Goal: Task Accomplishment & Management: Use online tool/utility

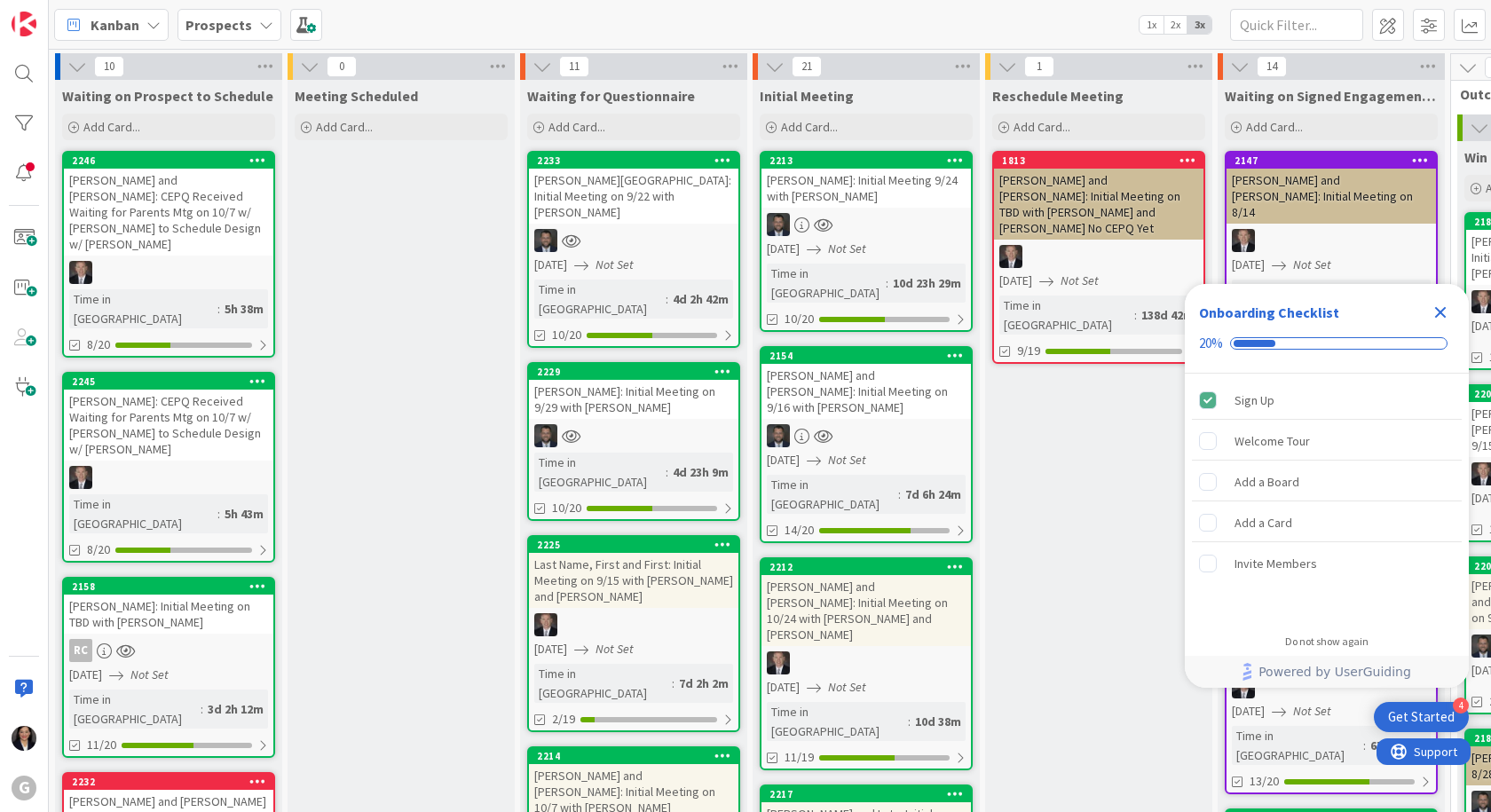
click at [611, 200] on div "[PERSON_NAME][GEOGRAPHIC_DATA]: Initial Meeting on 9/22 with [PERSON_NAME]" at bounding box center [633, 195] width 209 height 55
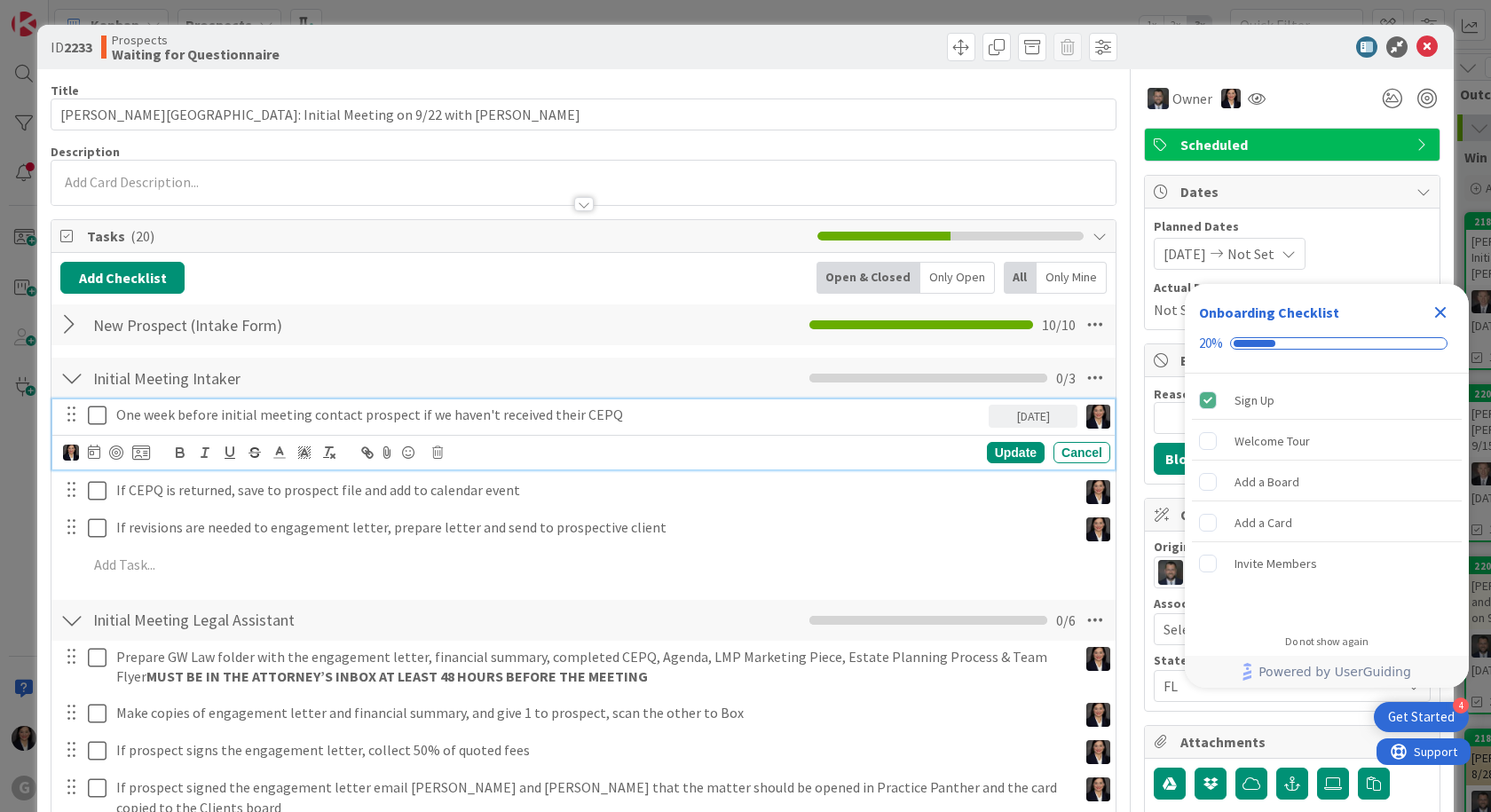
click at [99, 418] on icon at bounding box center [97, 415] width 19 height 21
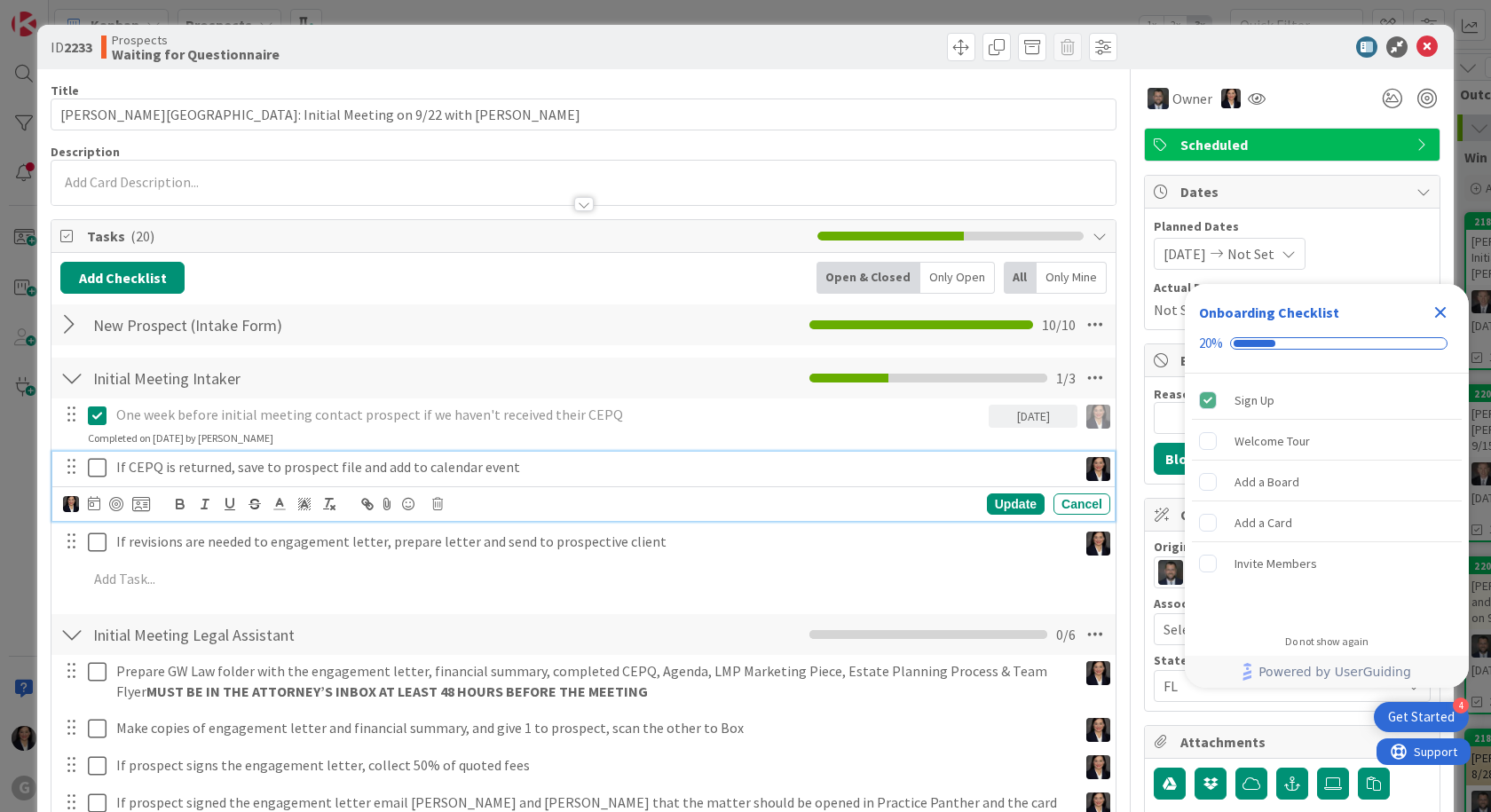
click at [91, 461] on icon at bounding box center [97, 468] width 19 height 21
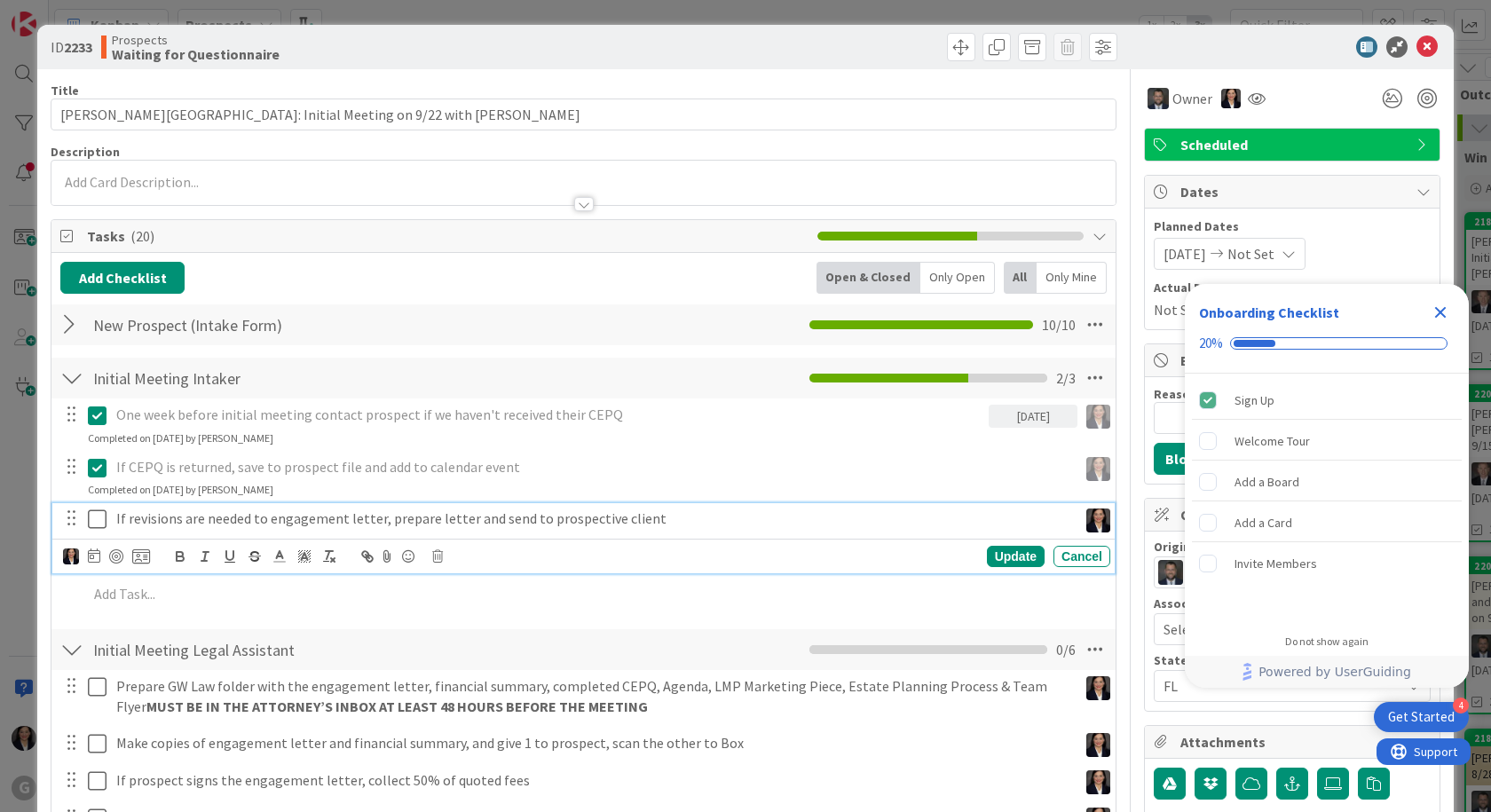
click at [103, 515] on icon at bounding box center [97, 518] width 19 height 21
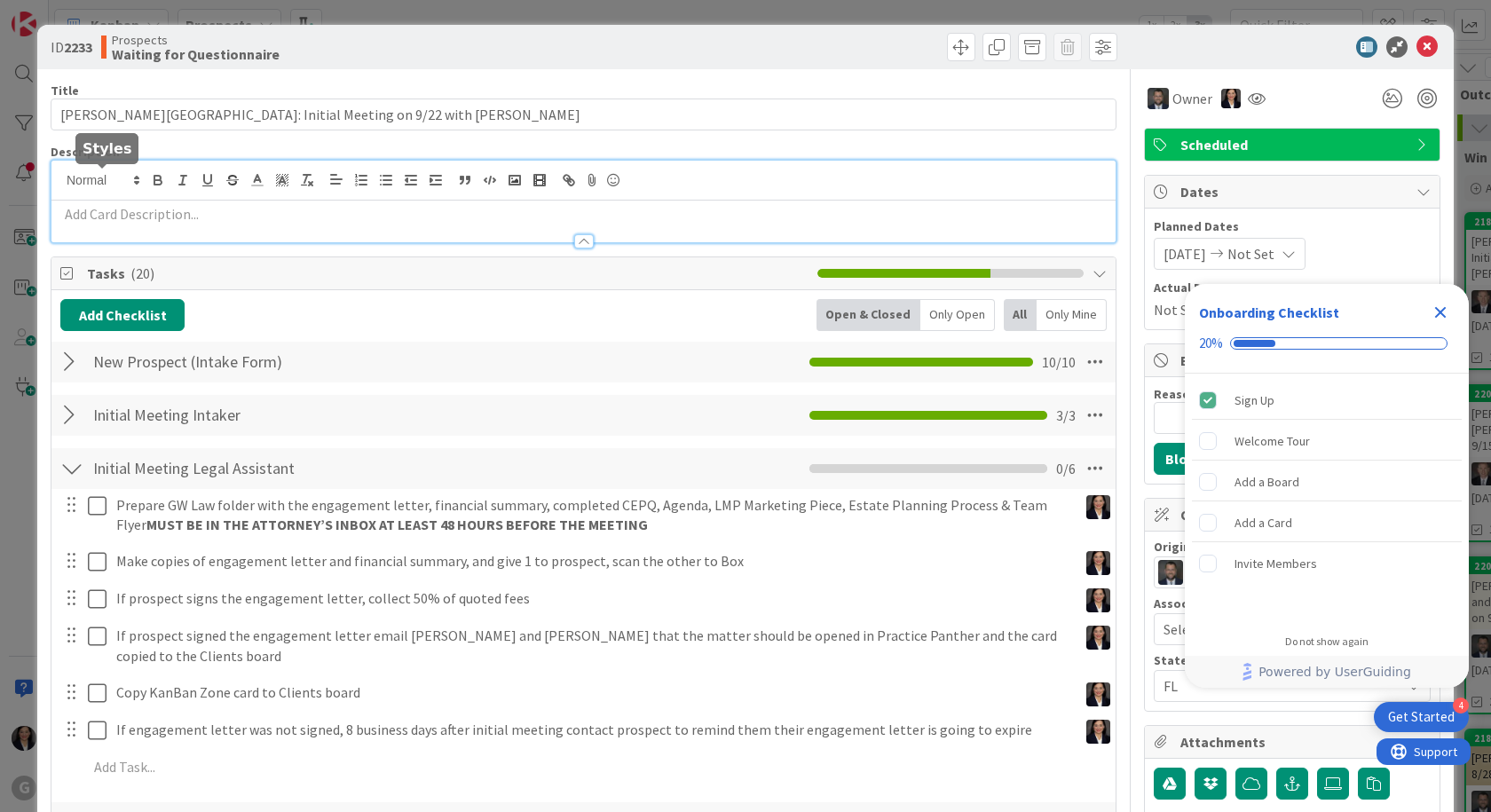
click at [144, 181] on div at bounding box center [583, 201] width 1064 height 81
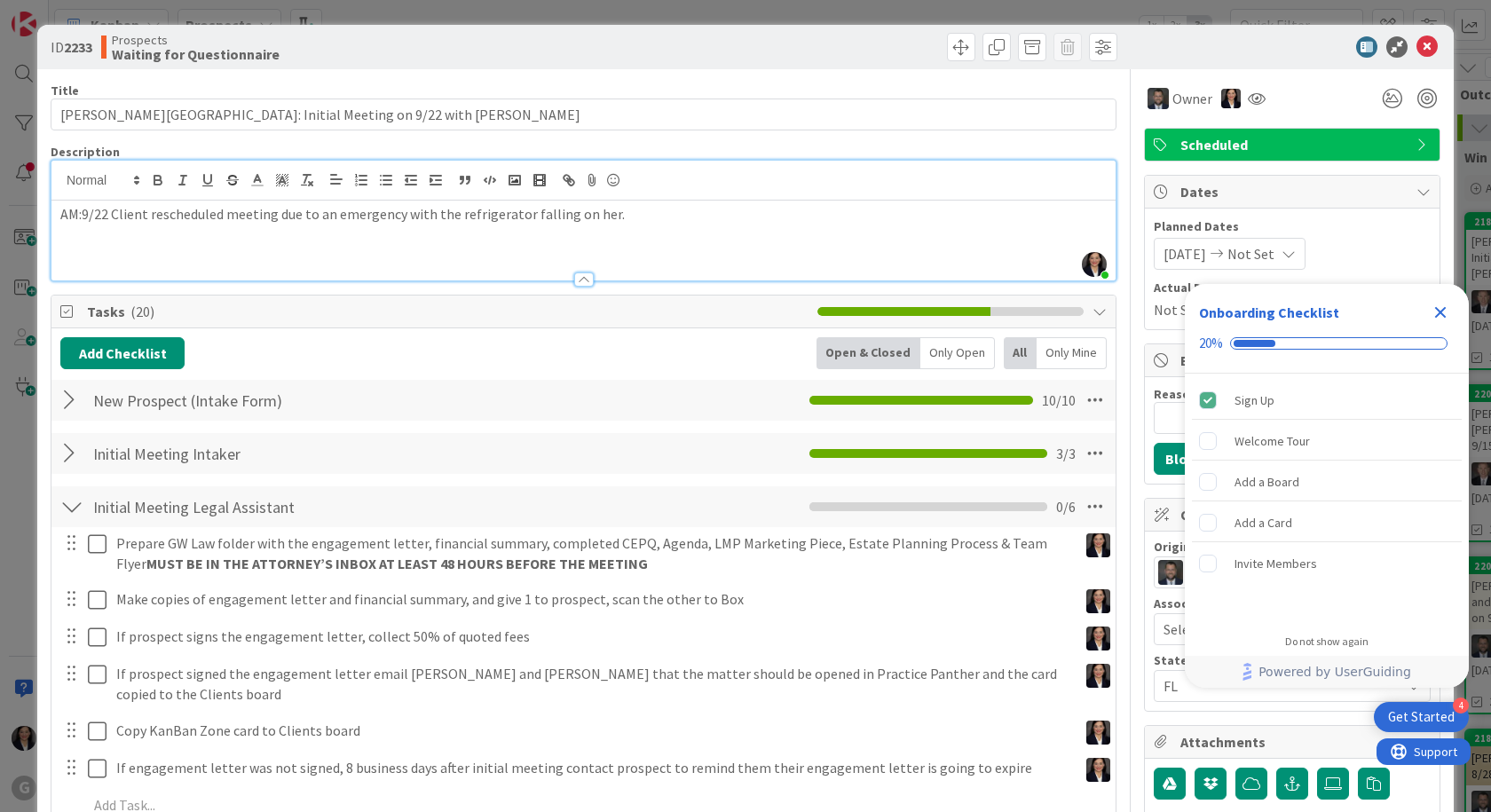
click at [1437, 313] on icon "Close Checklist" at bounding box center [1441, 313] width 11 height 11
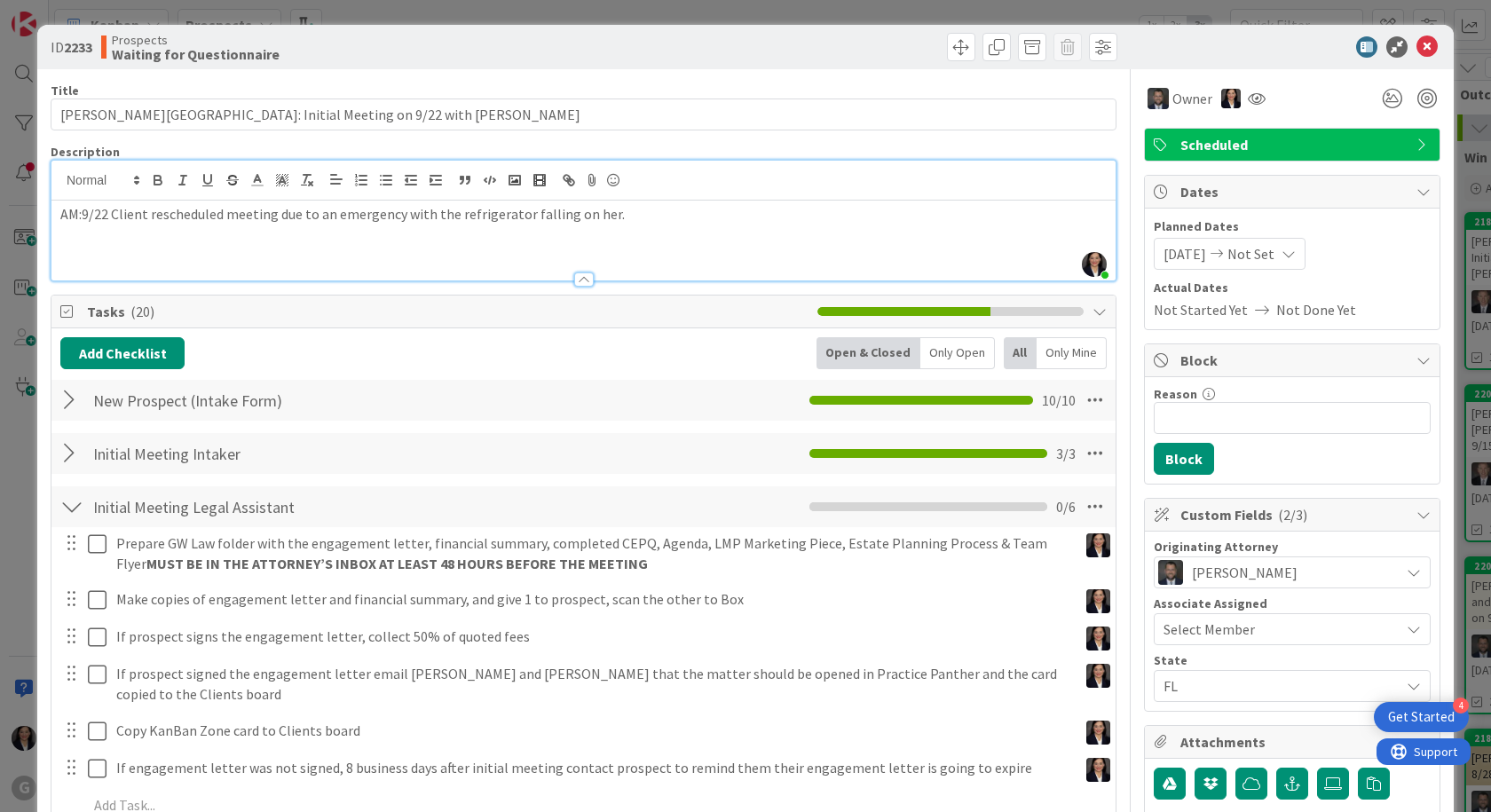
click at [1188, 254] on span "09/22/2025" at bounding box center [1184, 254] width 43 height 21
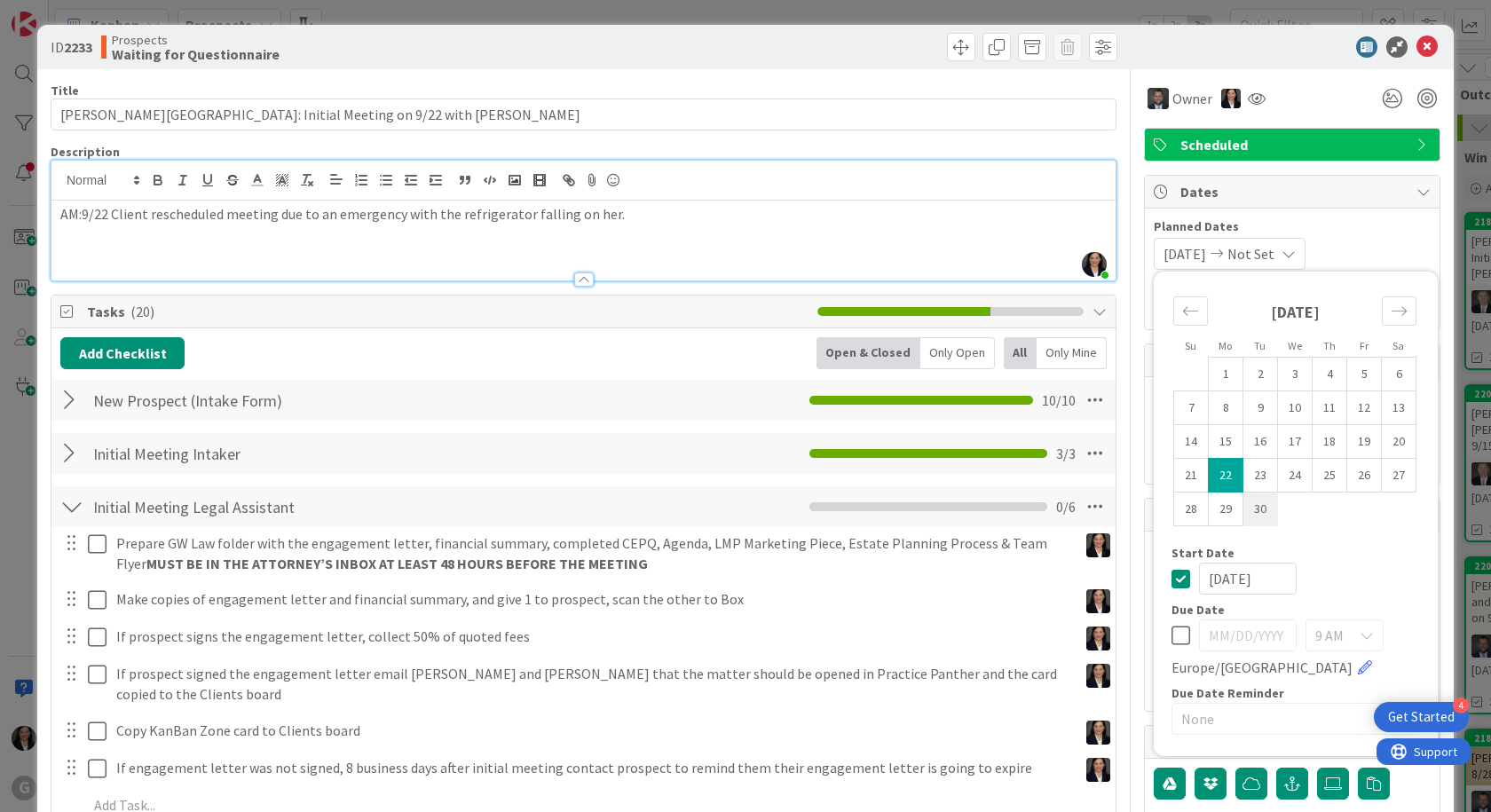
click at [1244, 502] on td "30" at bounding box center [1260, 509] width 34 height 33
type input "09/30/2025"
drag, startPoint x: 1359, startPoint y: 563, endPoint x: 1348, endPoint y: 559, distance: 11.7
click at [1359, 562] on div "Start Date 09/30/2025" at bounding box center [1296, 570] width 248 height 48
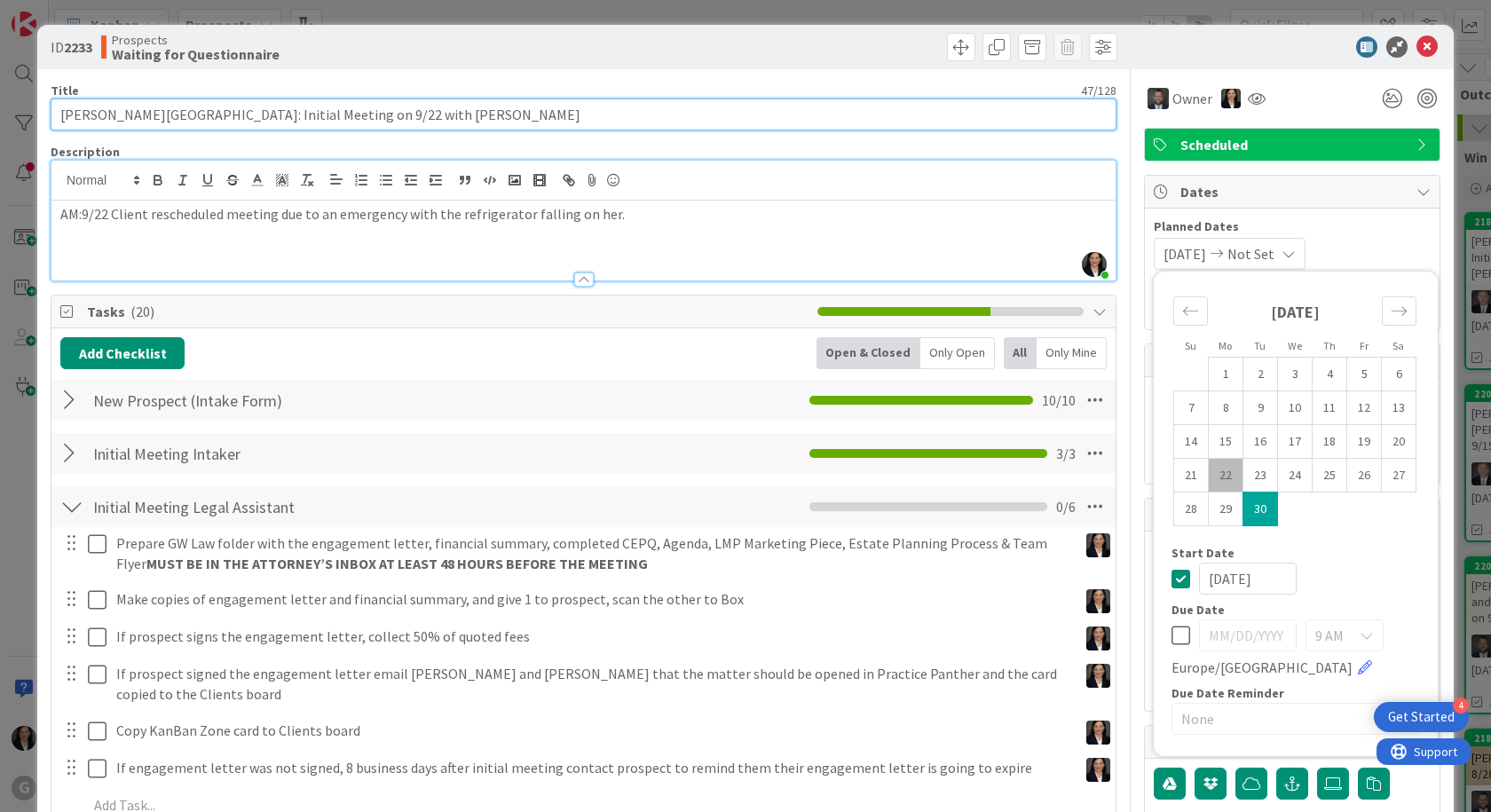
click at [254, 128] on input "Rosen, Bari: Initial Meeting on 9/22 with Jonas" at bounding box center [583, 114] width 1066 height 31
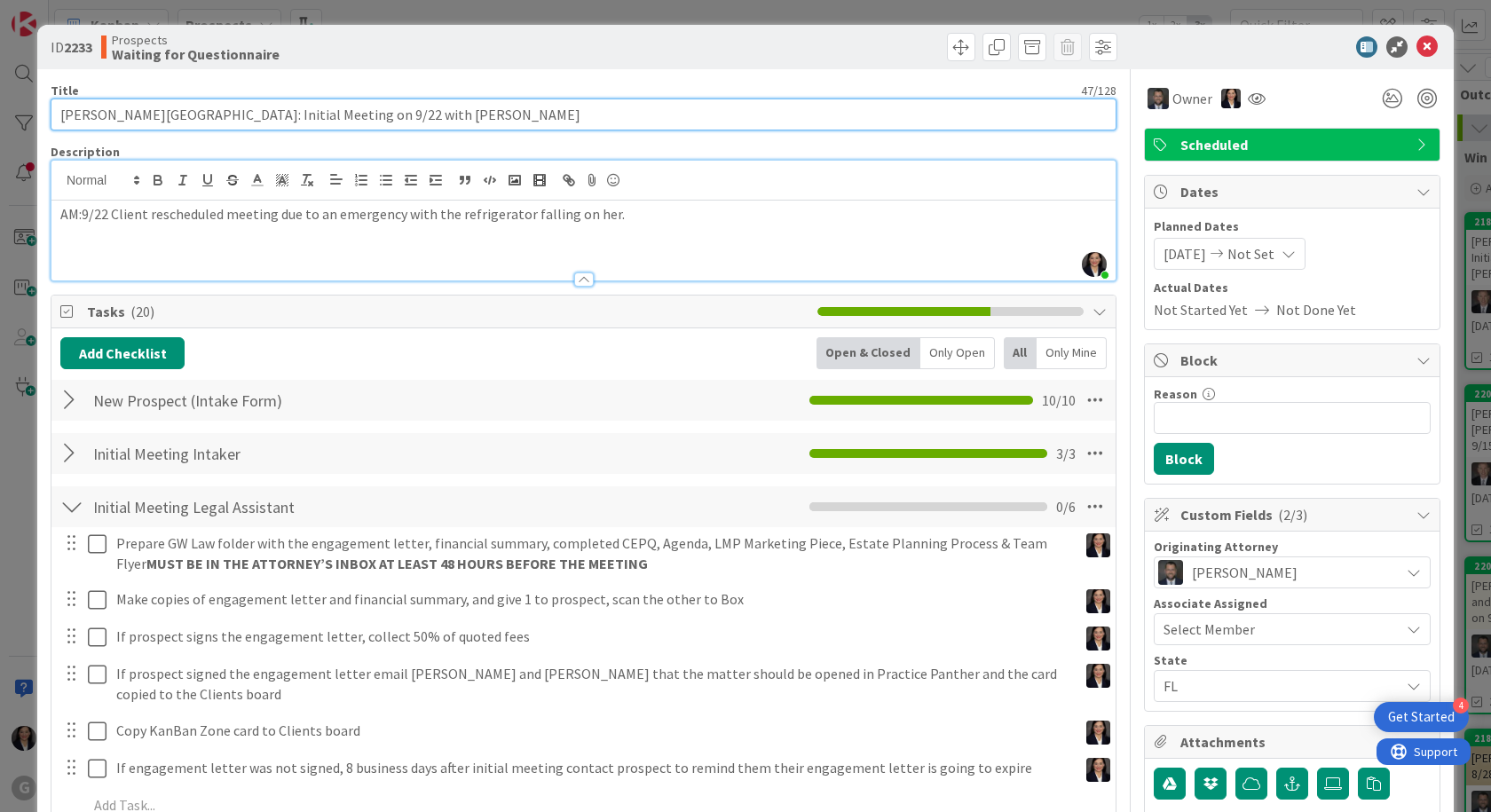
click at [262, 109] on input "Rosen, Bari: Initial Meeting on 9/22 with Jonas" at bounding box center [583, 114] width 1066 height 31
type input "Rosen, Bari: Initial Meeting on 9/30 with Jonas"
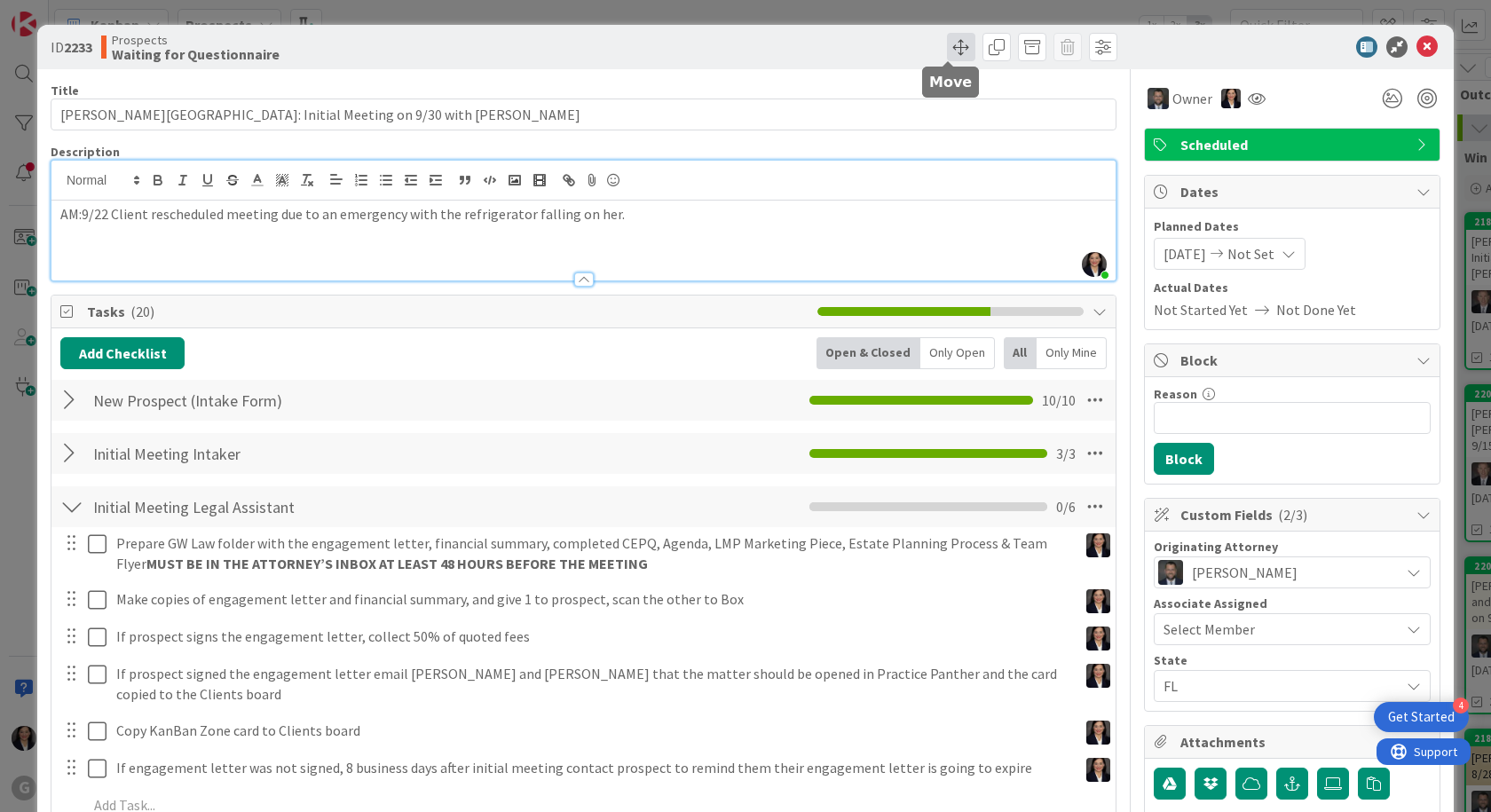
click at [947, 38] on span at bounding box center [961, 46] width 29 height 29
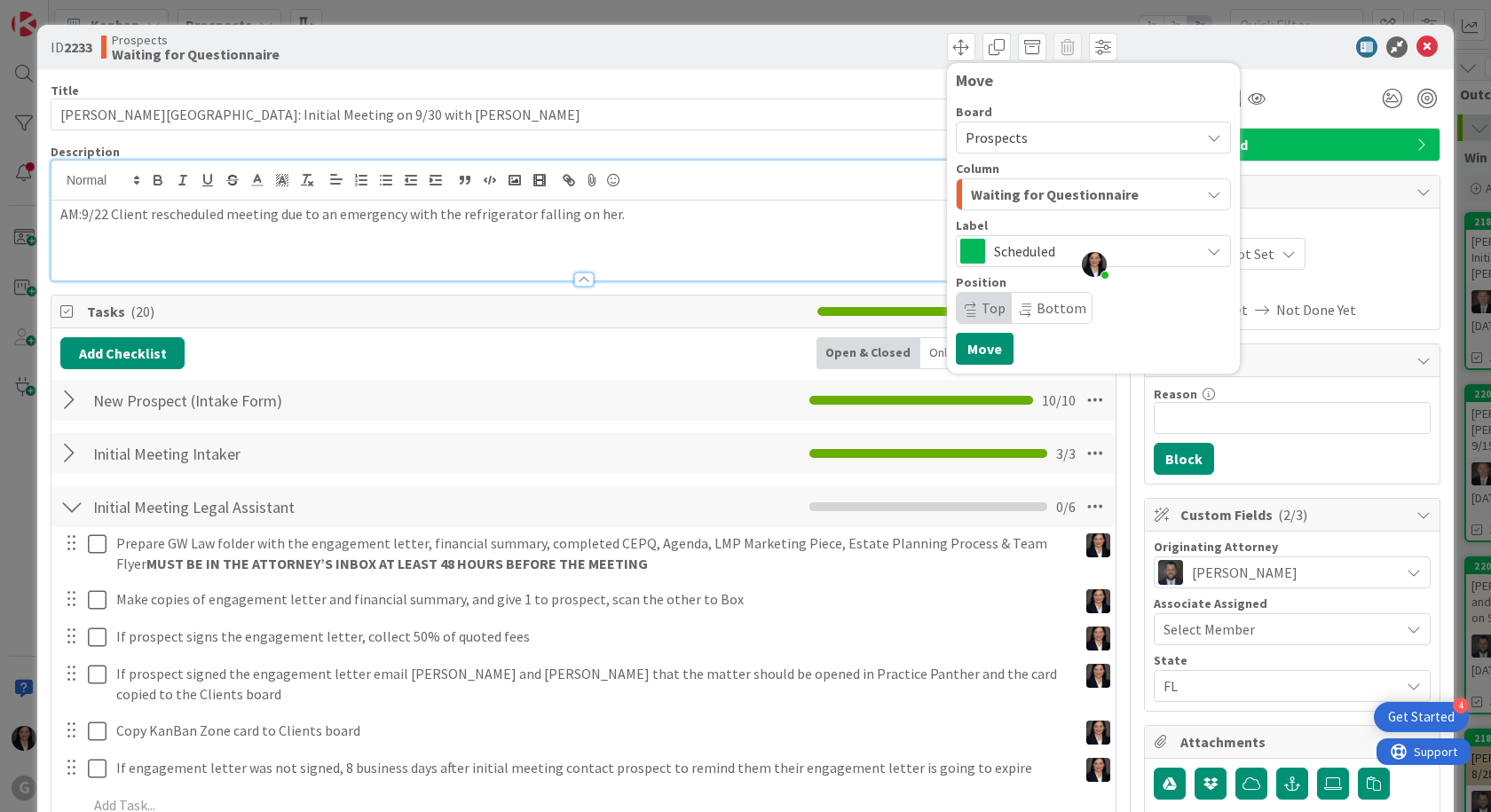
click at [973, 190] on span "Waiting for Questionnaire" at bounding box center [1054, 194] width 168 height 23
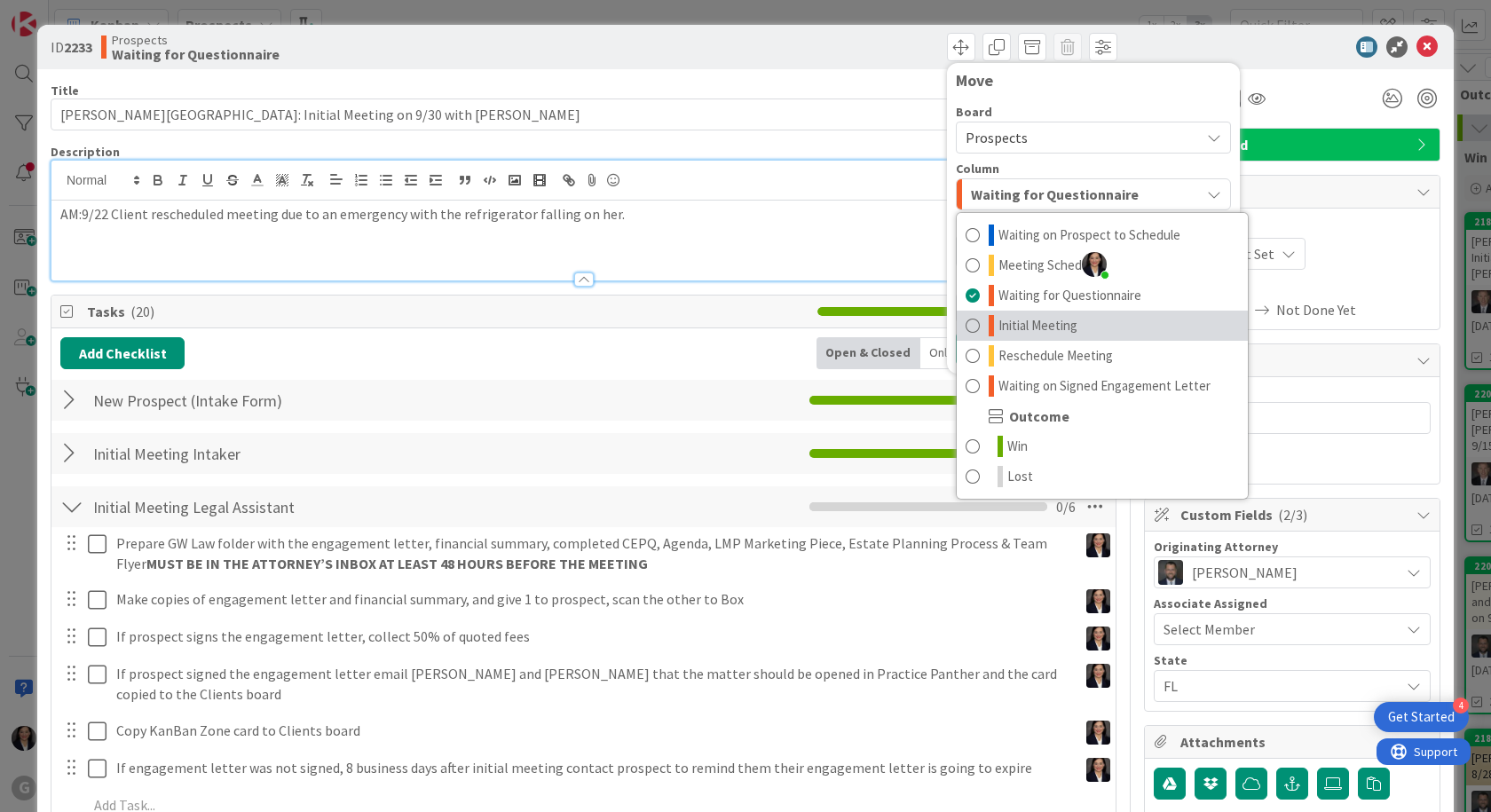
click at [982, 324] on link "Initial Meeting" at bounding box center [1102, 325] width 291 height 31
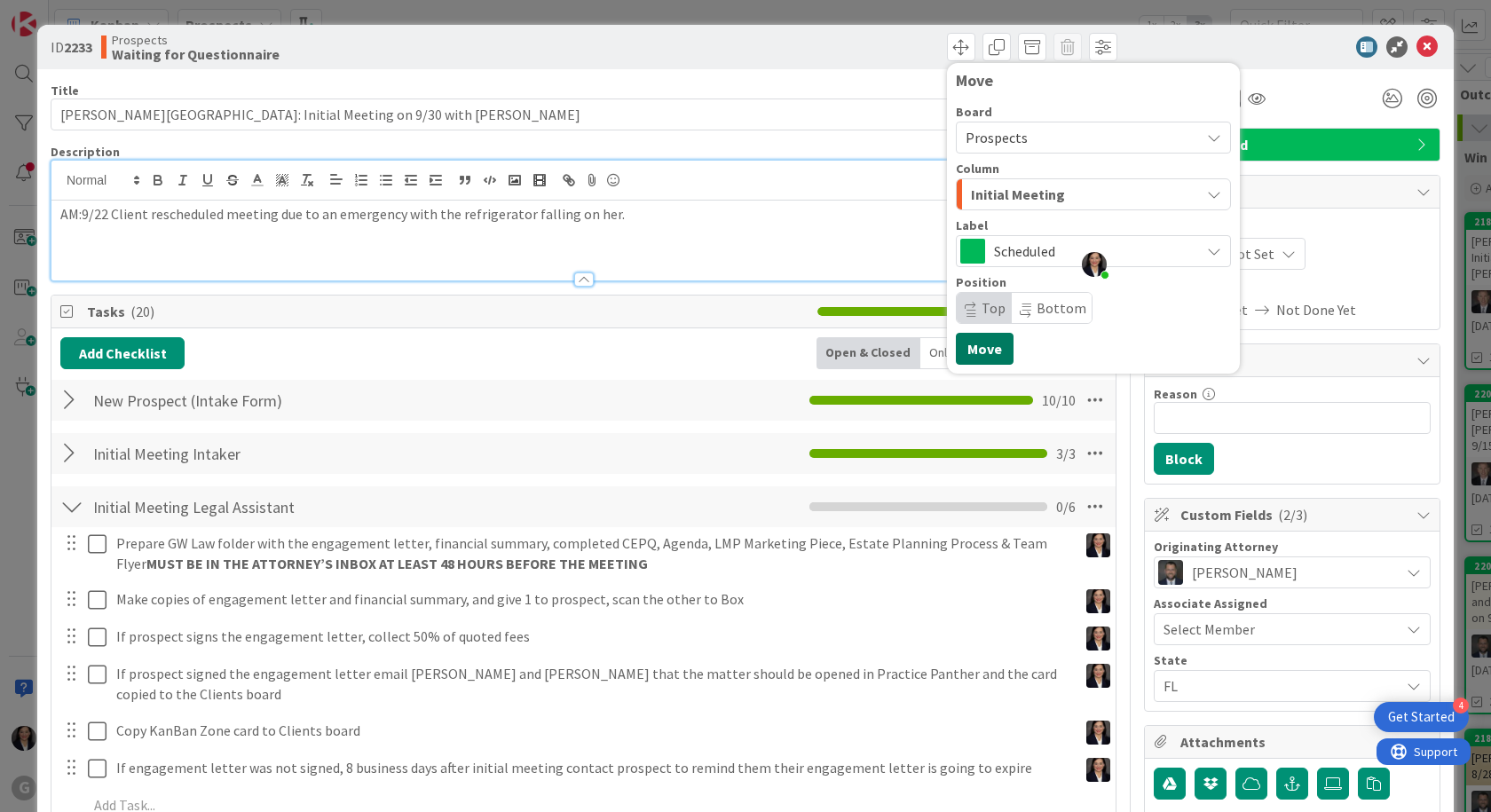
click at [956, 351] on button "Move" at bounding box center [984, 348] width 57 height 31
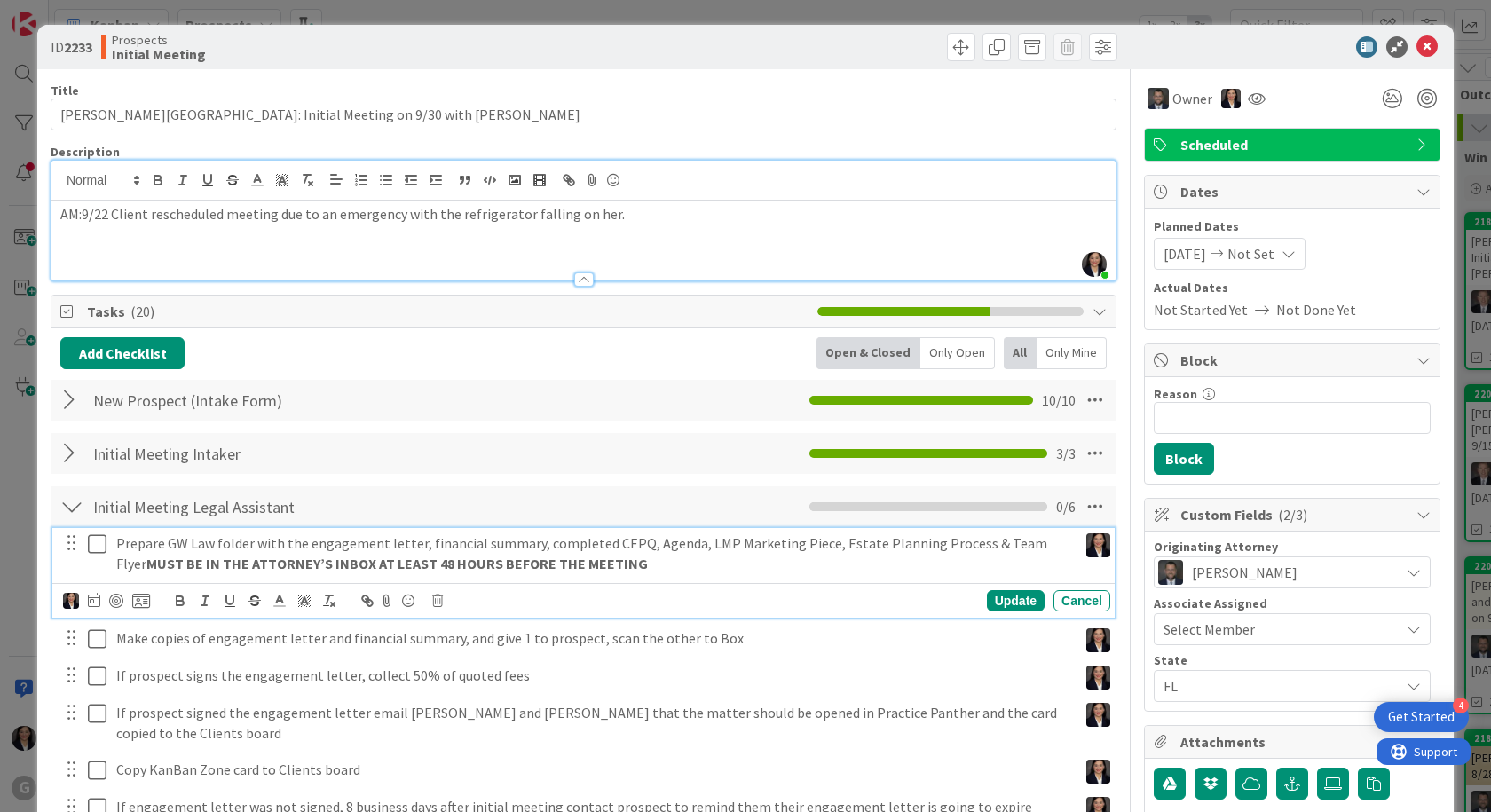
click at [90, 543] on icon at bounding box center [97, 543] width 19 height 21
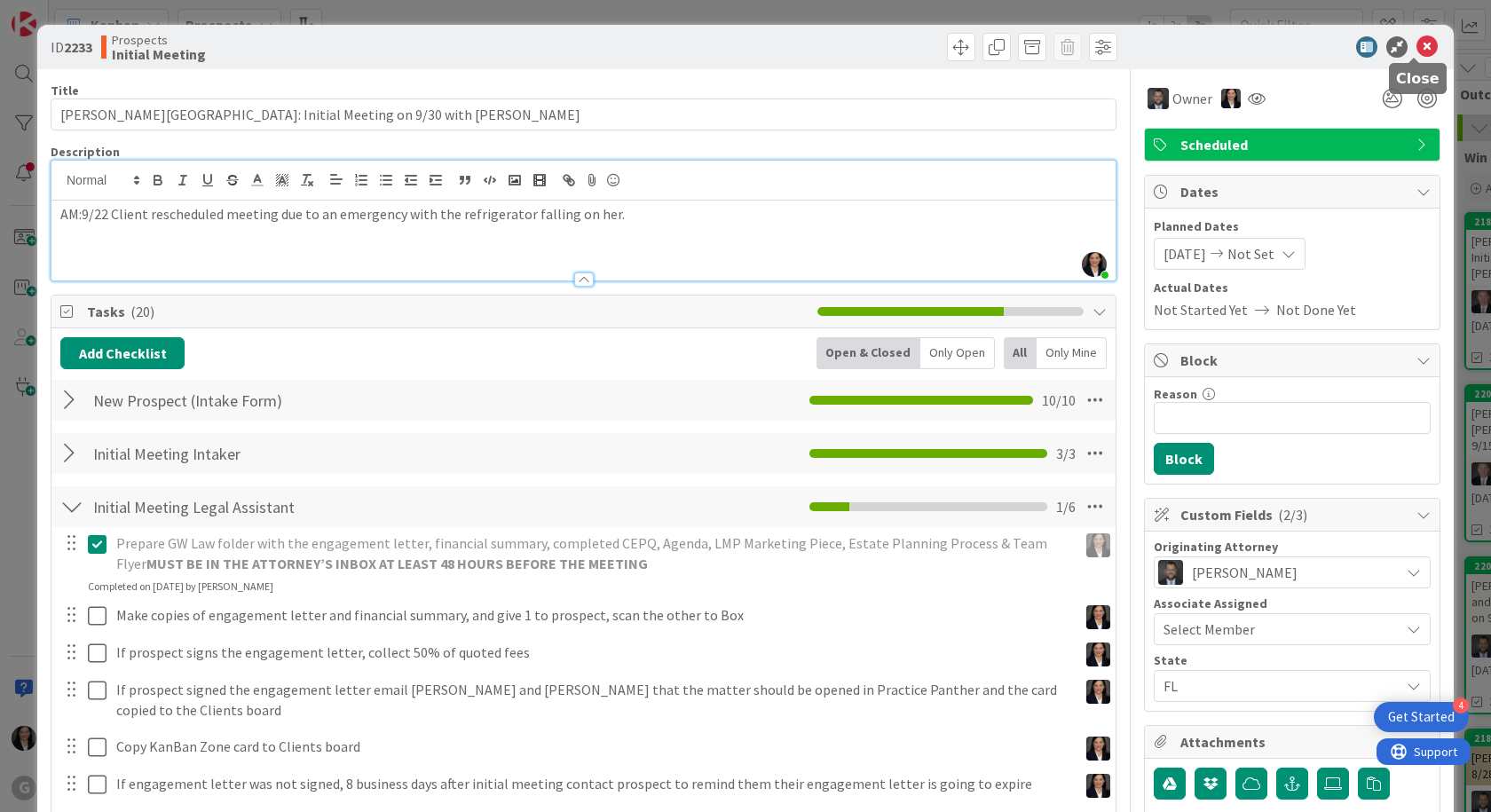
click at [1417, 46] on icon at bounding box center [1426, 46] width 21 height 21
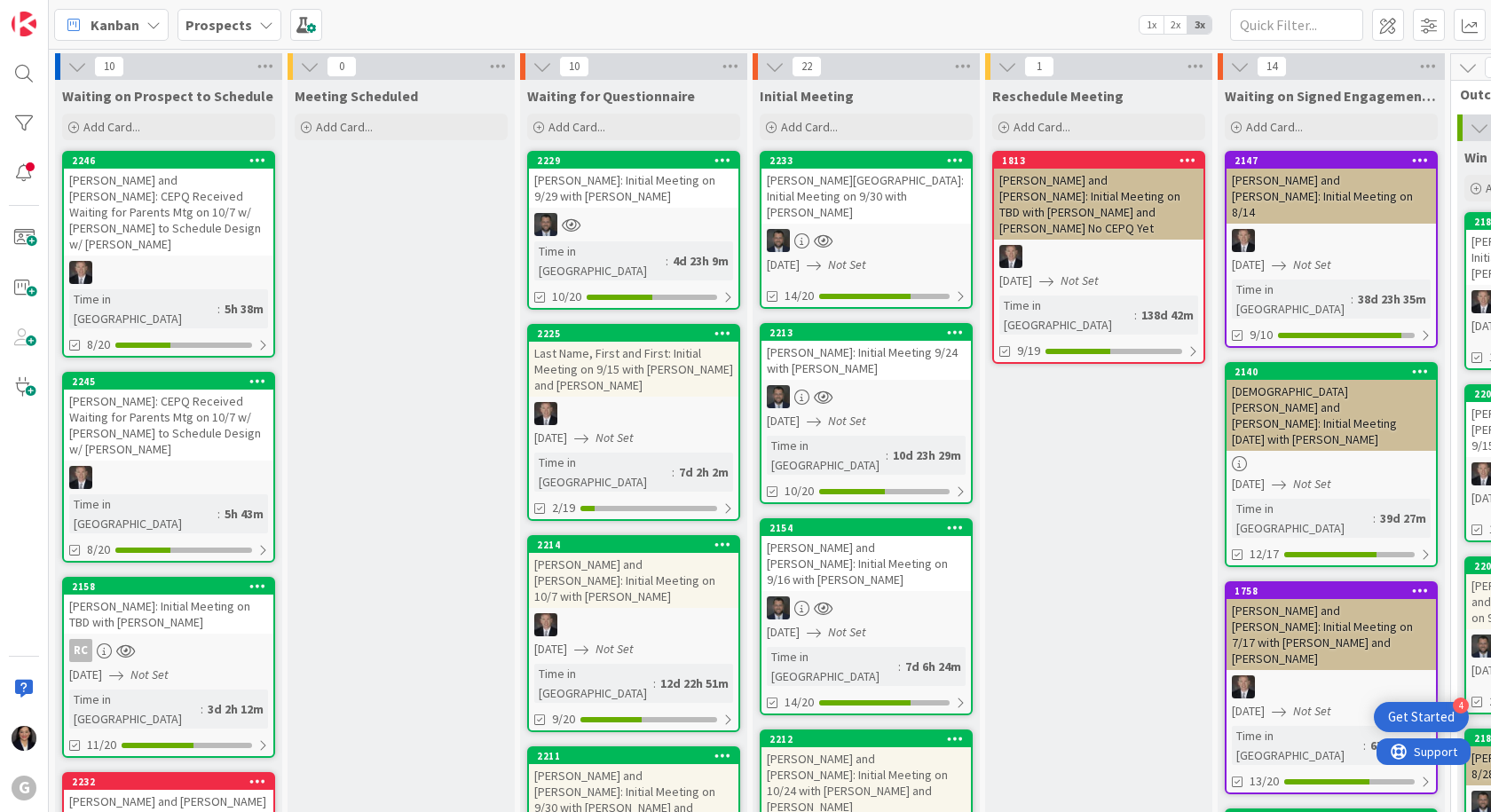
click at [626, 190] on div "Karpf, Stanley: Initial Meeting on 9/29 with Jonas" at bounding box center [633, 188] width 209 height 39
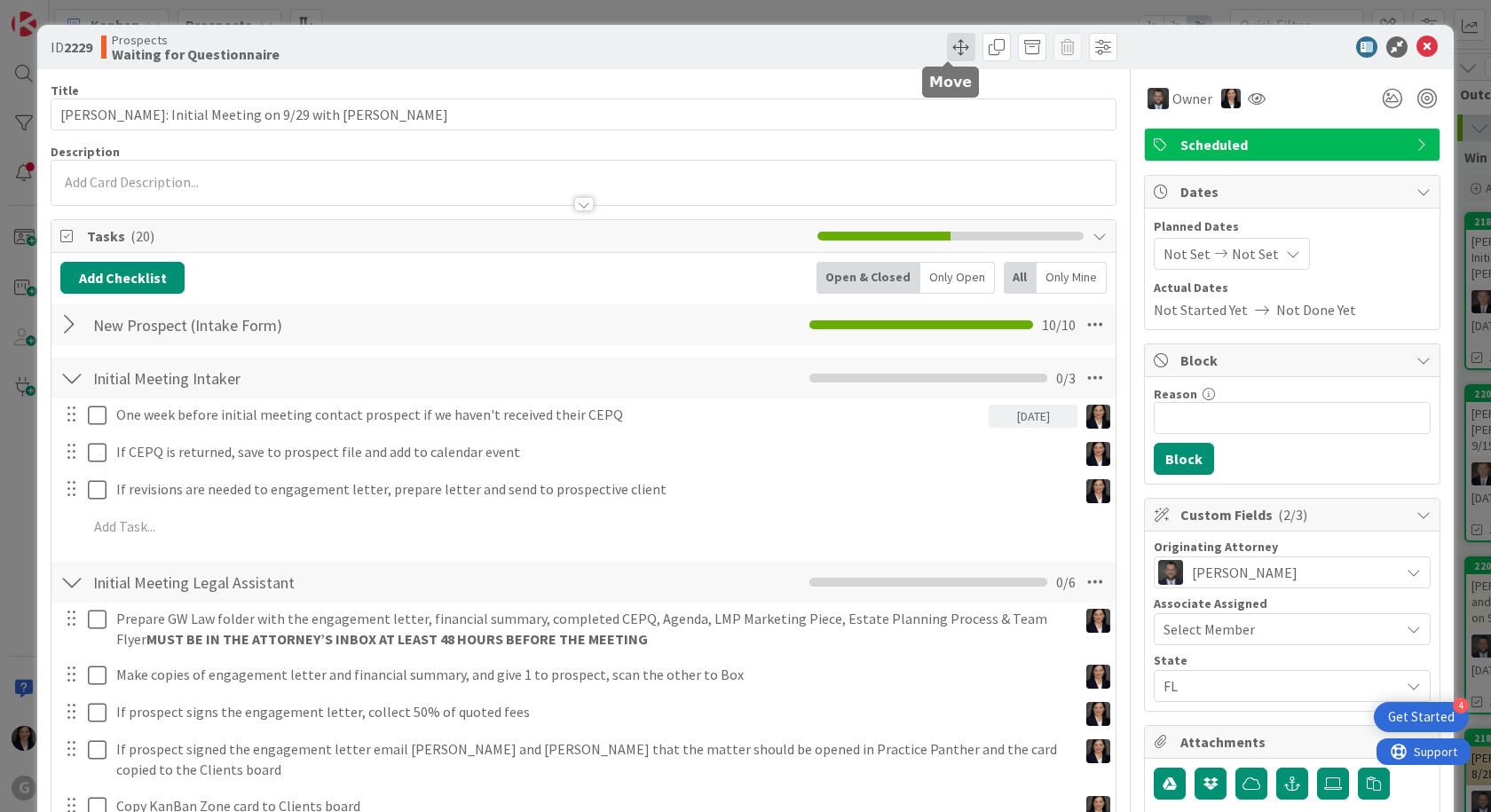
click at [947, 46] on span at bounding box center [961, 46] width 29 height 29
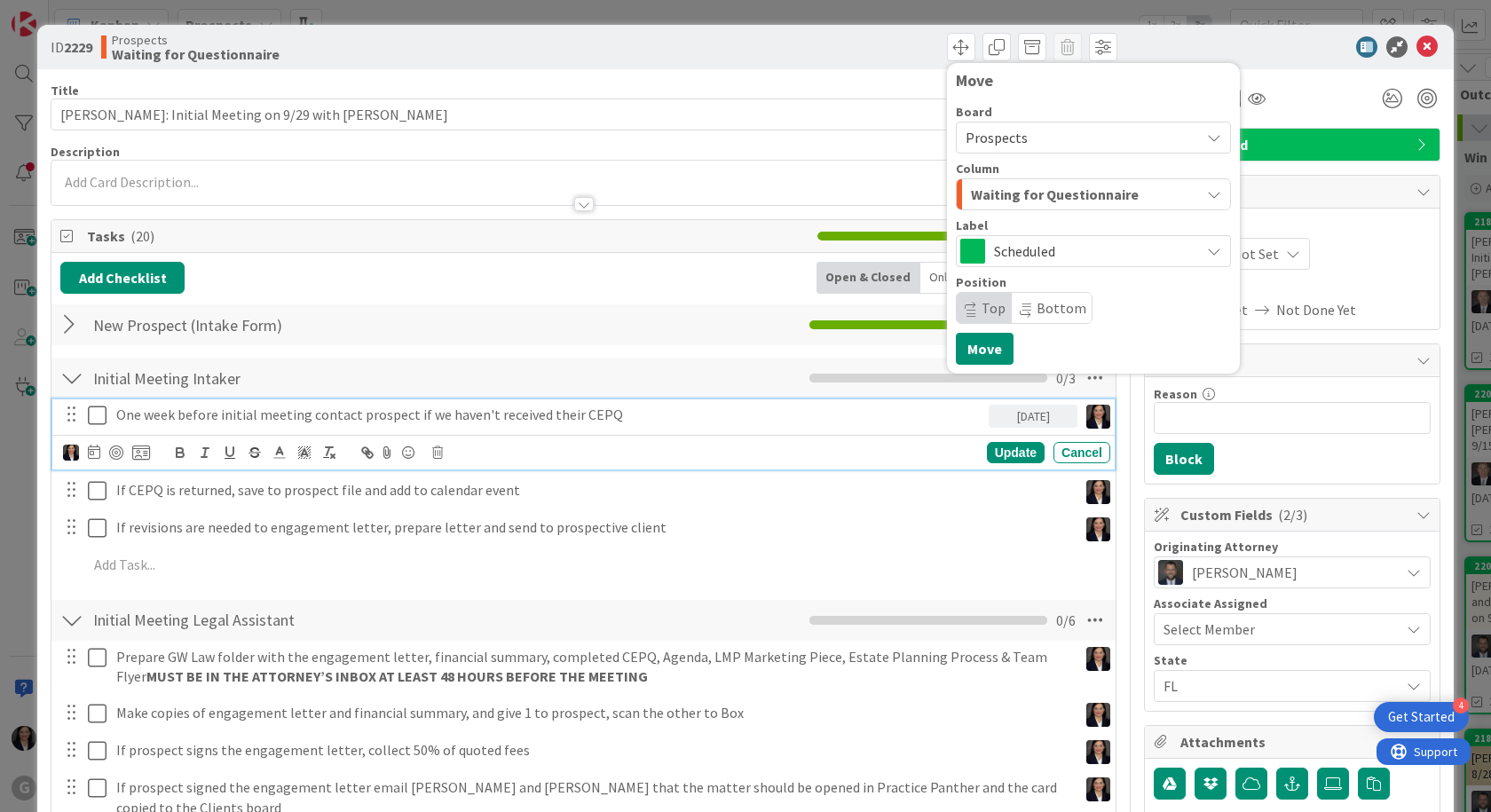
click at [104, 421] on icon at bounding box center [97, 415] width 19 height 21
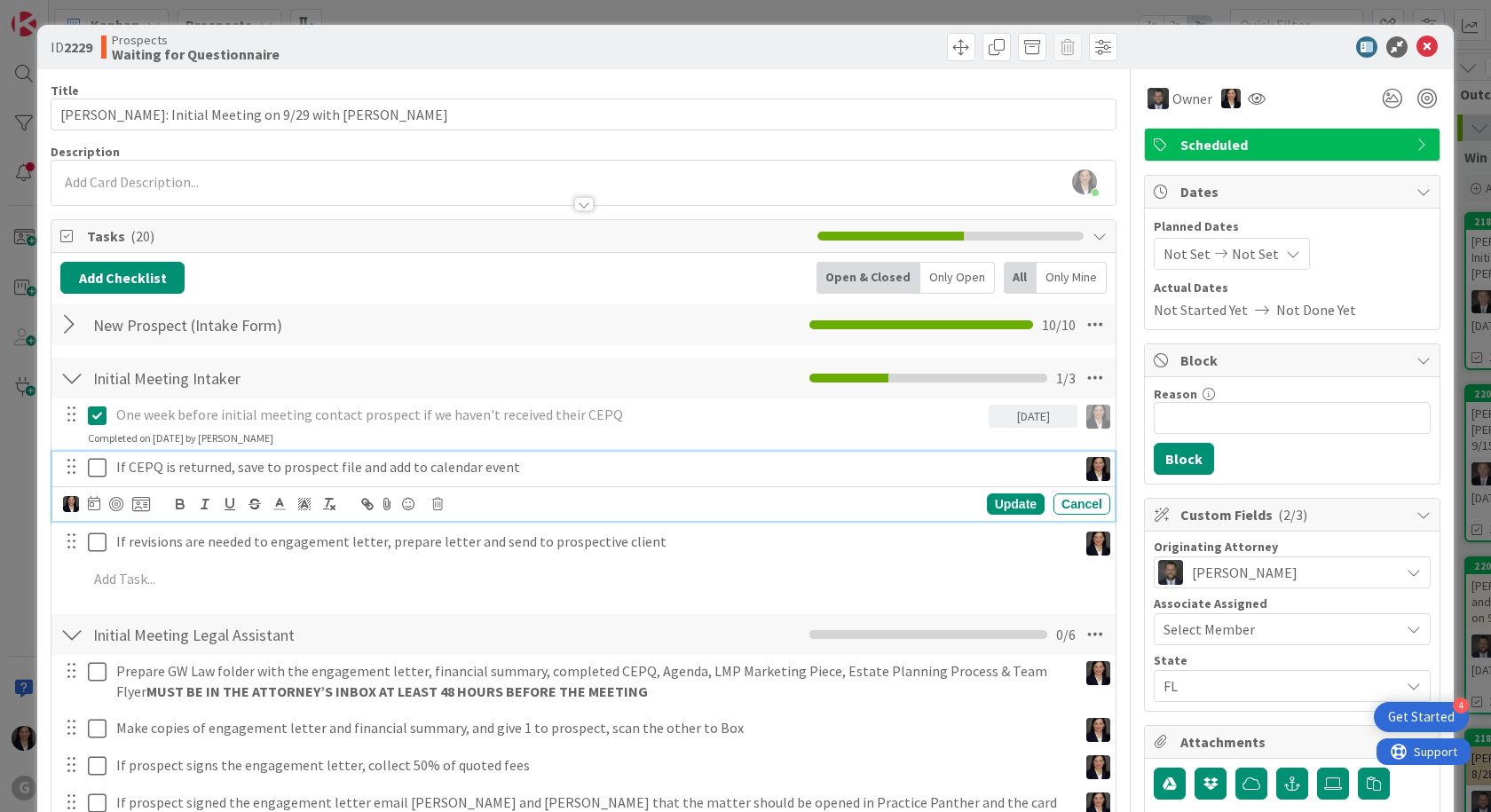
click at [101, 471] on icon at bounding box center [97, 468] width 19 height 21
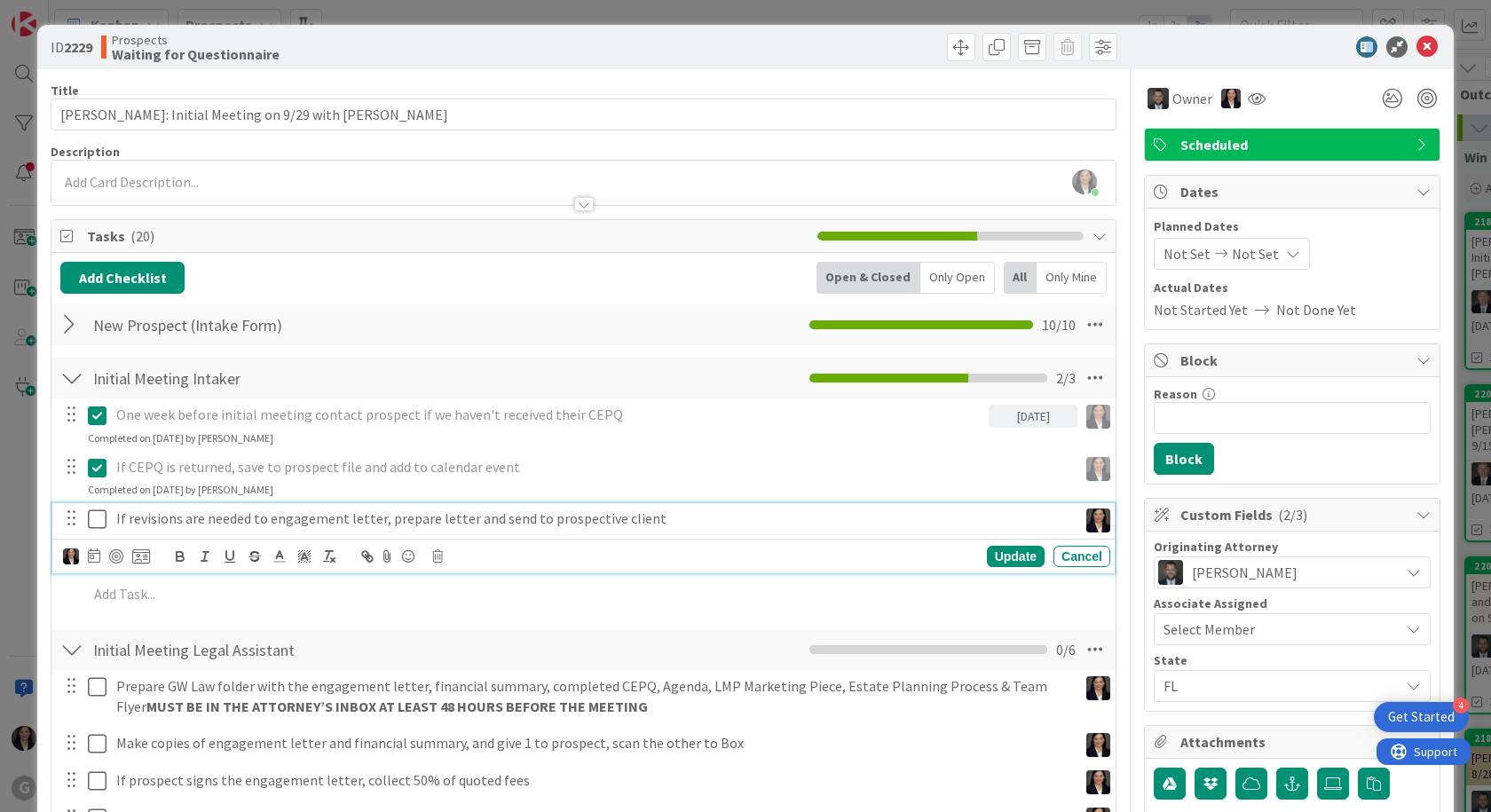
click at [99, 519] on icon at bounding box center [97, 518] width 19 height 21
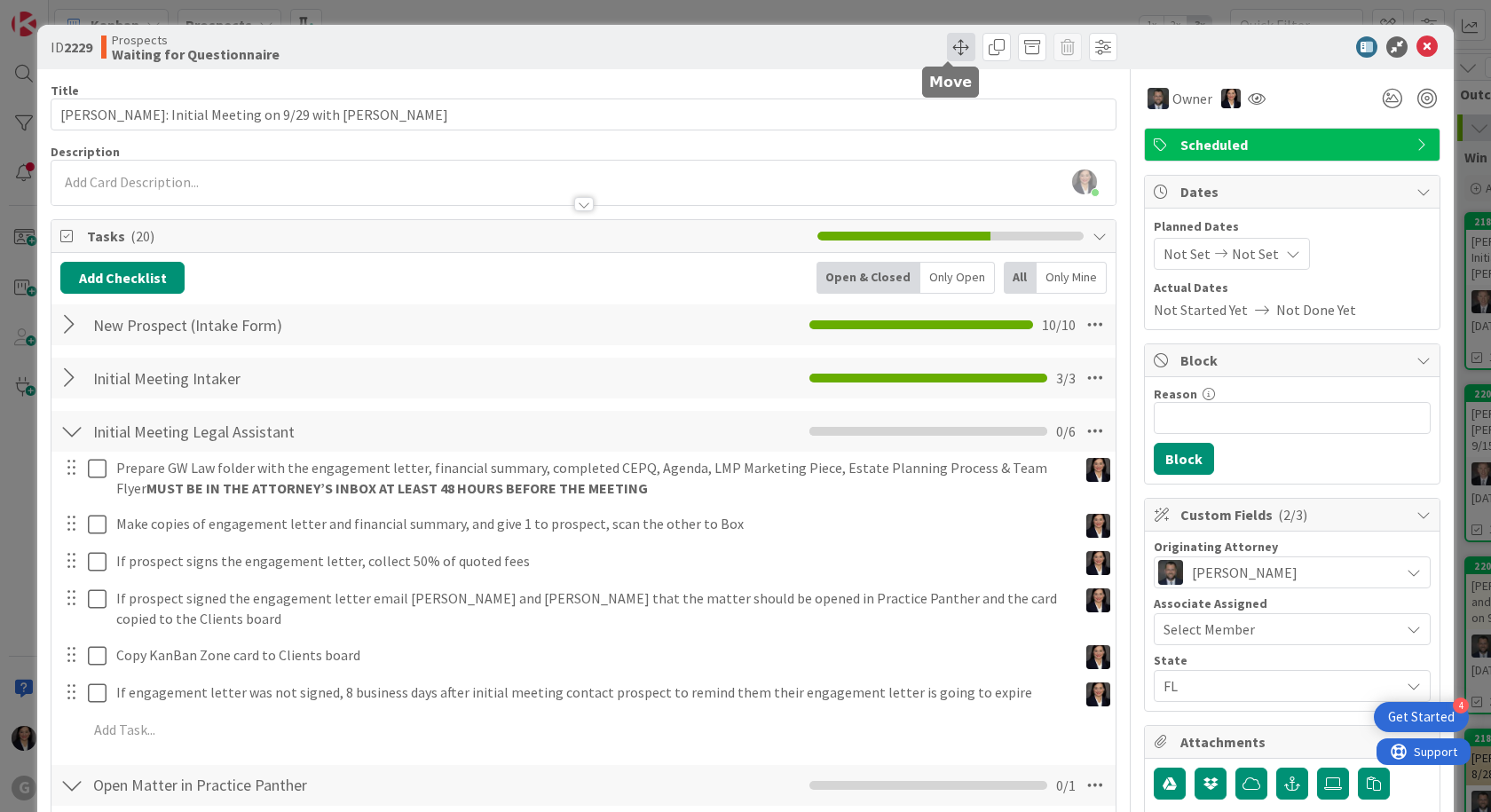
click at [948, 44] on span at bounding box center [961, 46] width 29 height 29
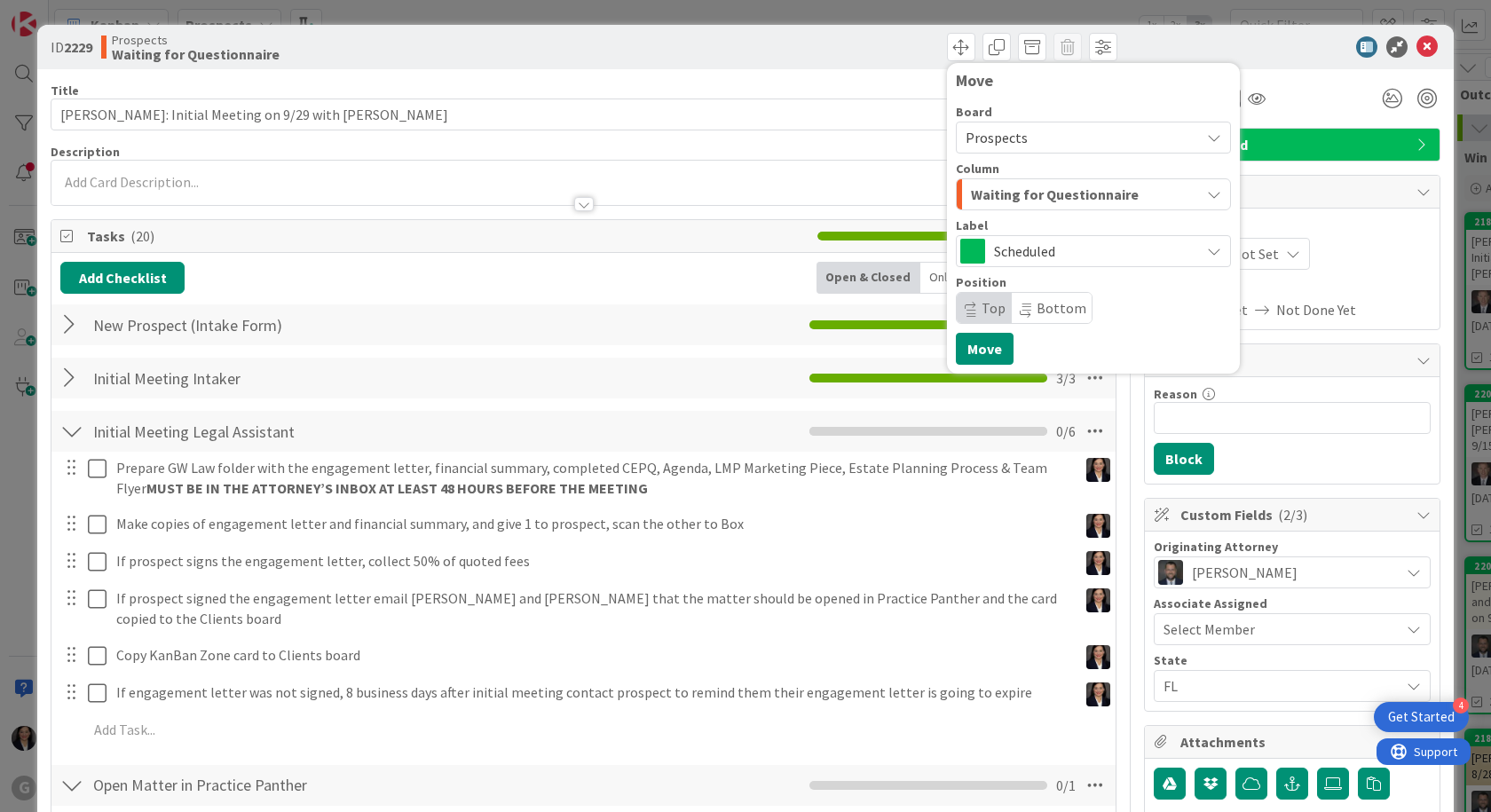
click at [987, 201] on span "Waiting for Questionnaire" at bounding box center [1054, 194] width 168 height 23
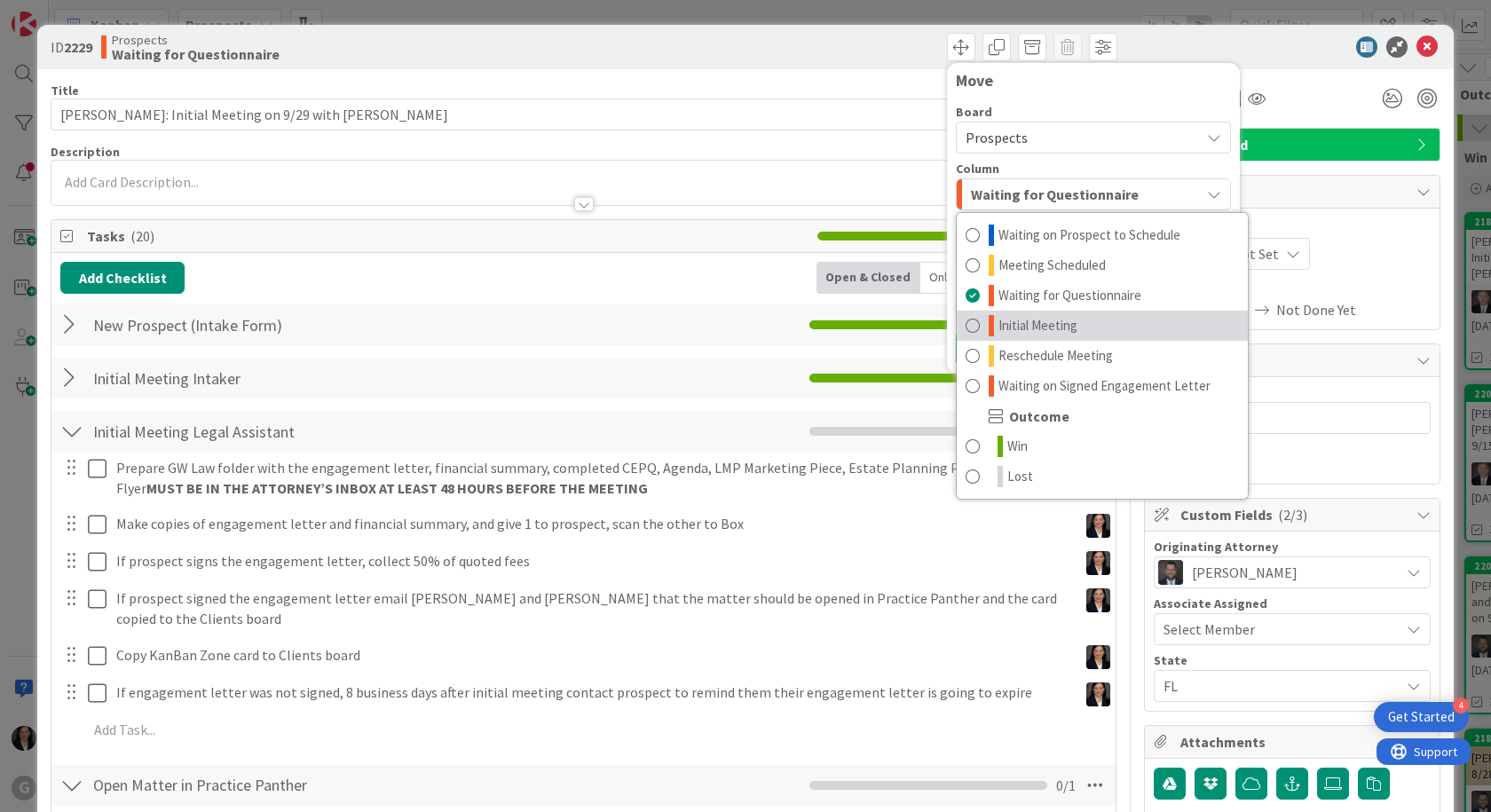
drag, startPoint x: 1007, startPoint y: 327, endPoint x: 1006, endPoint y: 338, distance: 11.0
click at [1007, 326] on span "Initial Meeting" at bounding box center [1037, 325] width 79 height 21
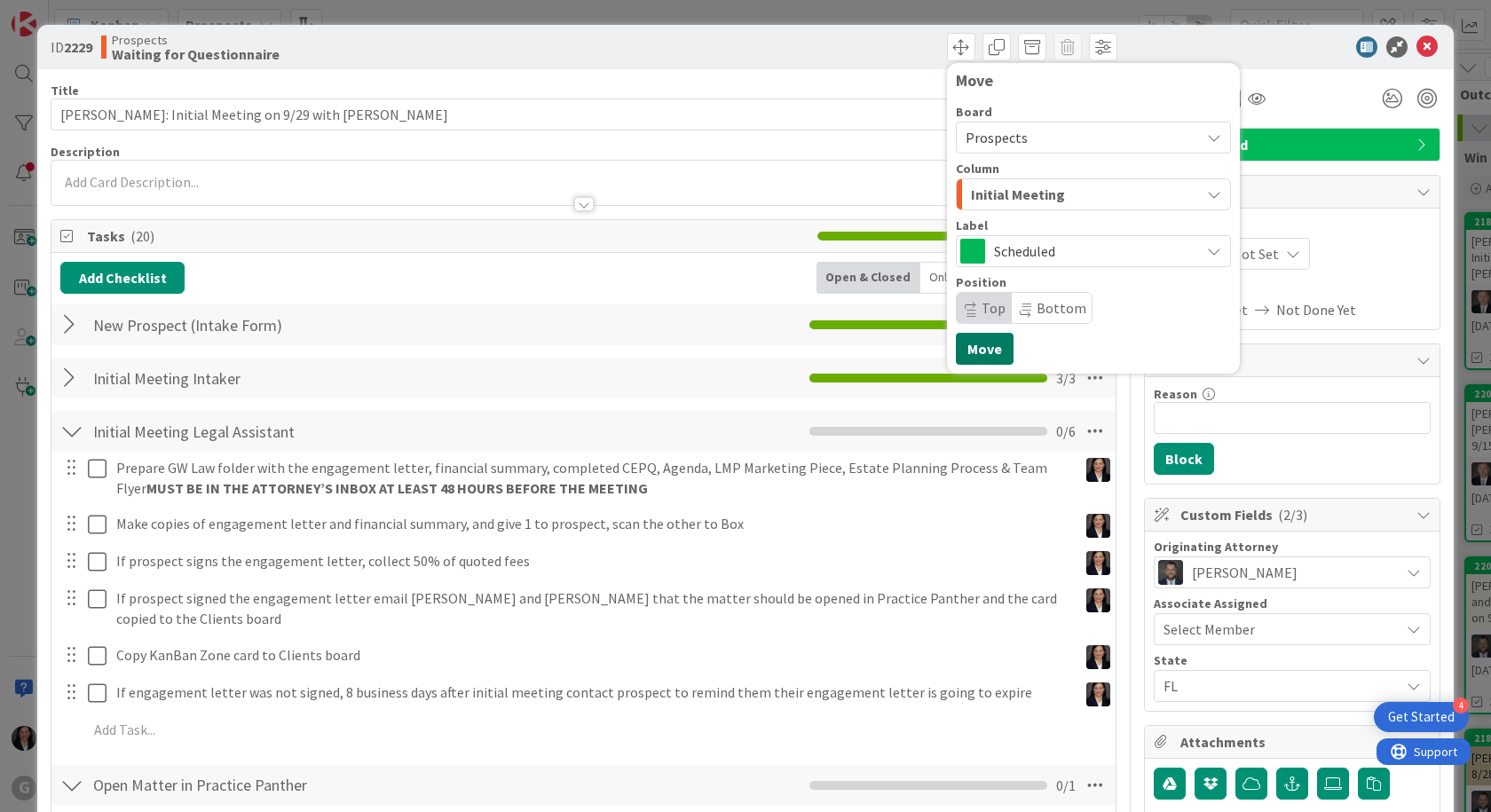
click at [971, 348] on button "Move" at bounding box center [984, 348] width 57 height 31
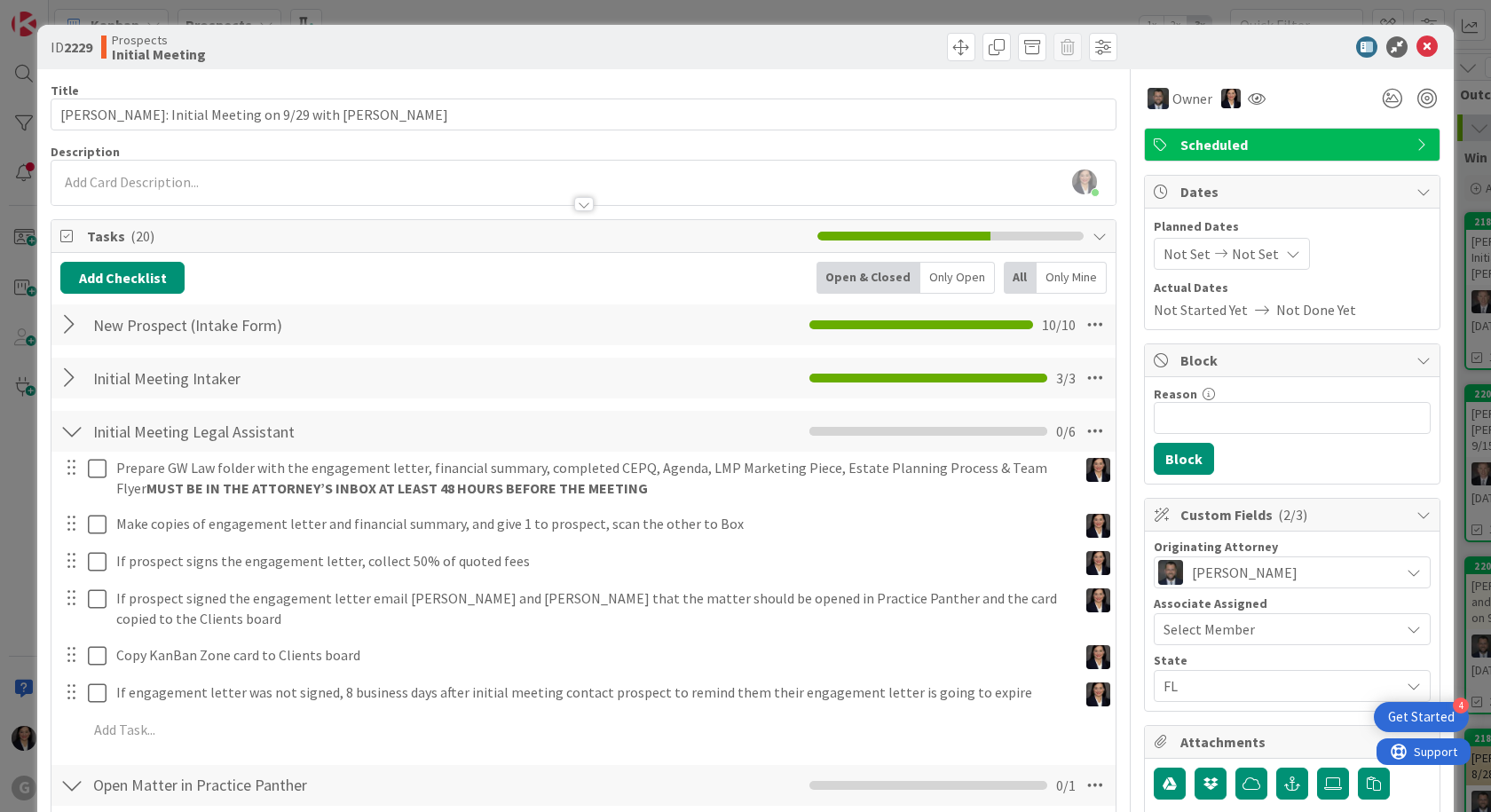
drag, startPoint x: 1418, startPoint y: 31, endPoint x: 1410, endPoint y: 50, distance: 20.6
click at [1417, 38] on div "ID 2229 Prospects Initial Meeting Move Move" at bounding box center [745, 47] width 1416 height 44
click at [1416, 50] on icon at bounding box center [1426, 46] width 21 height 21
